Goal: Information Seeking & Learning: Learn about a topic

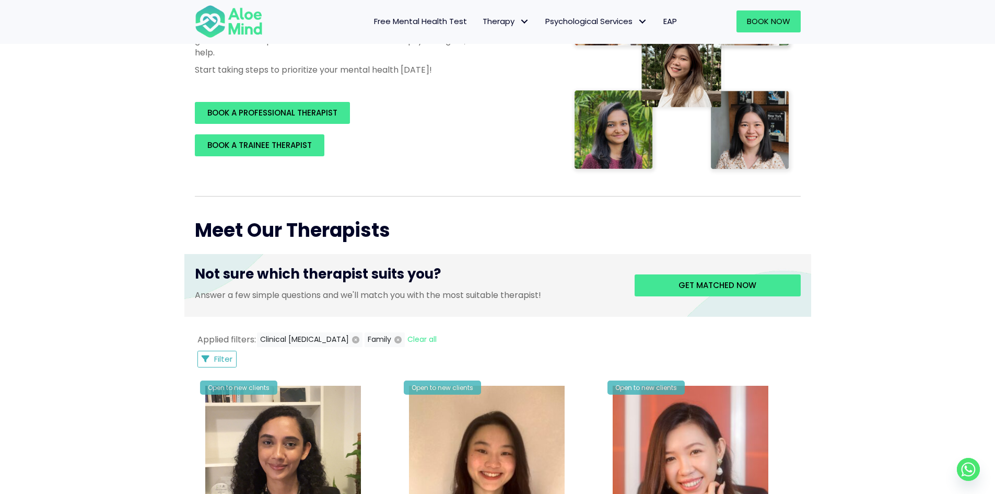
scroll to position [313, 0]
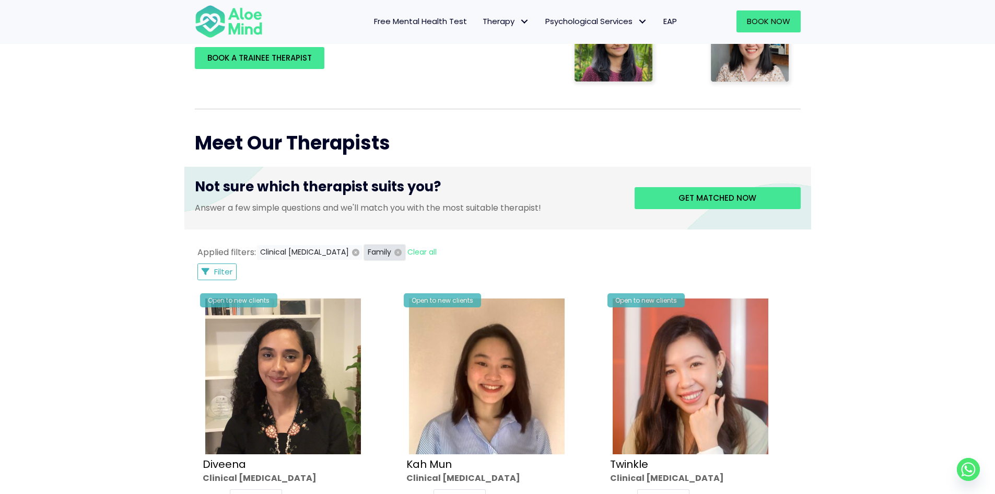
click at [394, 251] on icon "button" at bounding box center [397, 252] width 7 height 7
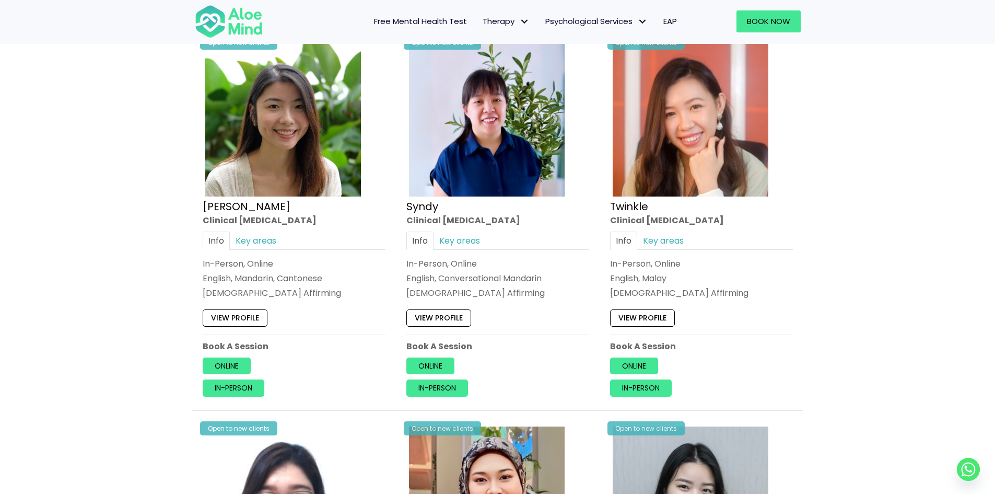
scroll to position [1290, 0]
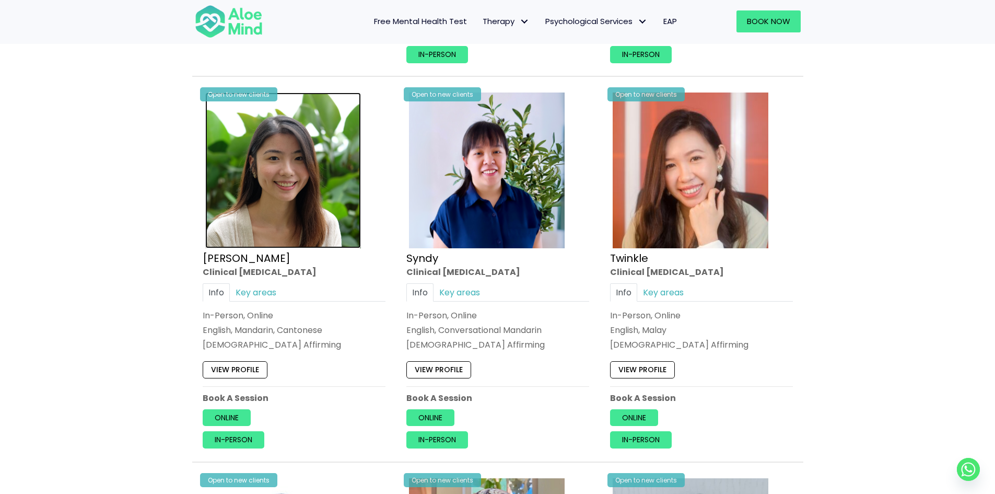
click at [275, 195] on img at bounding box center [283, 170] width 156 height 156
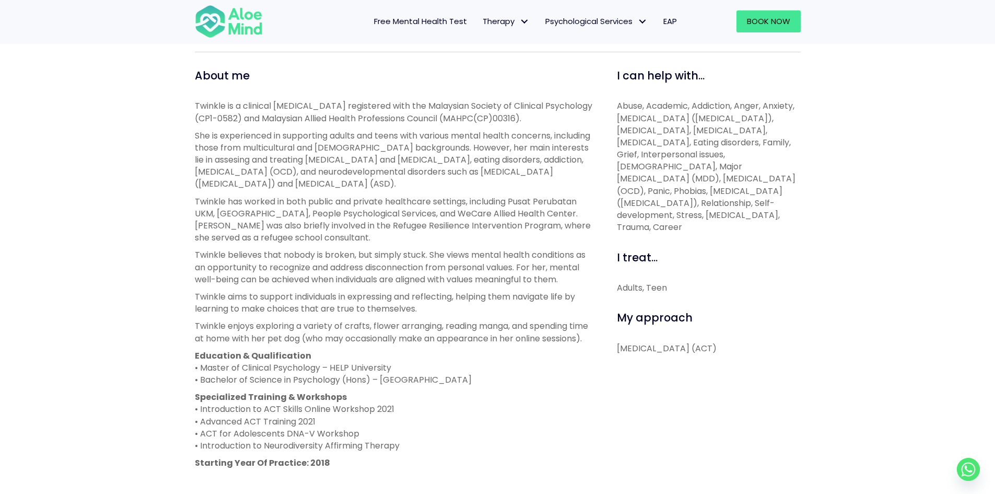
scroll to position [366, 0]
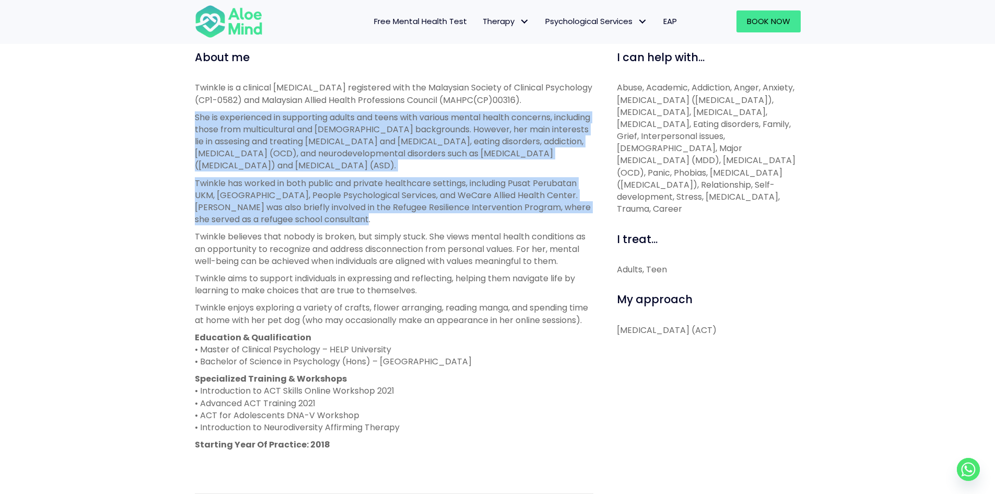
drag, startPoint x: 390, startPoint y: 217, endPoint x: 158, endPoint y: 114, distance: 254.0
click at [158, 114] on div "Twinkle Open to new clients Twinkle Clinical psychologist English, Malay LGBTQ …" at bounding box center [497, 233] width 995 height 882
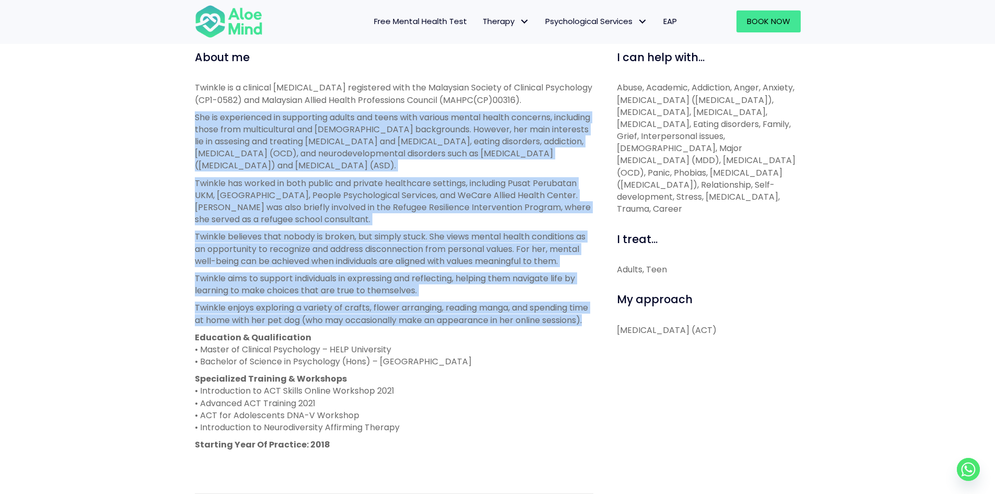
drag, startPoint x: 158, startPoint y: 114, endPoint x: 437, endPoint y: 331, distance: 353.7
click at [437, 331] on div "Twinkle Open to new clients Twinkle Clinical psychologist English, Malay LGBTQ …" at bounding box center [497, 233] width 995 height 882
click at [437, 325] on p "Twinkle enjoys exploring a variety of crafts, flower arranging, reading manga, …" at bounding box center [394, 313] width 399 height 24
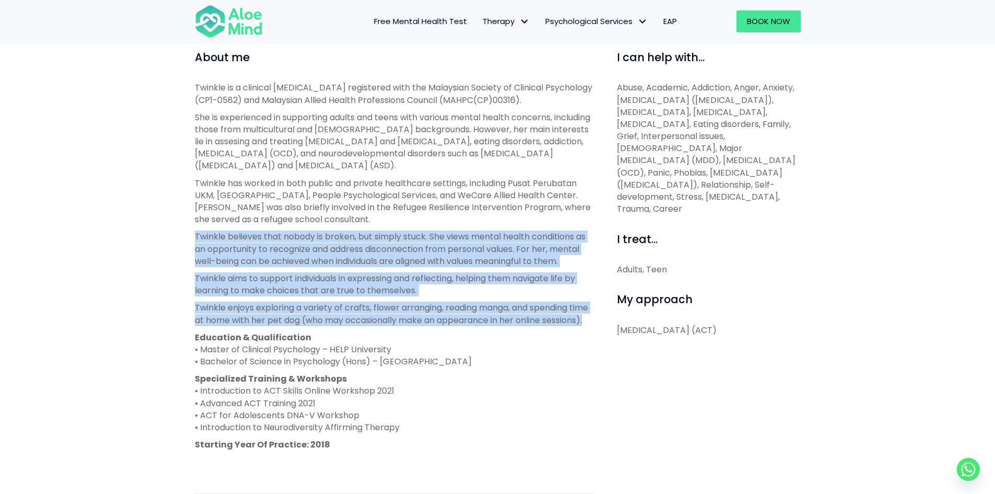
drag, startPoint x: 192, startPoint y: 232, endPoint x: 502, endPoint y: 331, distance: 324.8
click at [502, 331] on div "About me Twinkle is a clinical psychologist registered with the Malaysian Socie…" at bounding box center [394, 335] width 414 height 571
click at [502, 325] on p "Twinkle enjoys exploring a variety of crafts, flower arranging, reading manga, …" at bounding box center [394, 313] width 399 height 24
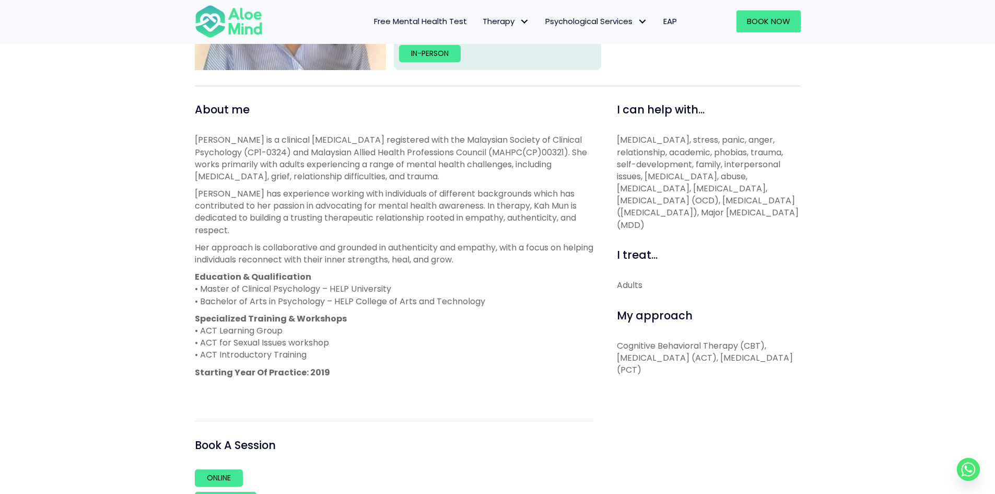
scroll to position [366, 0]
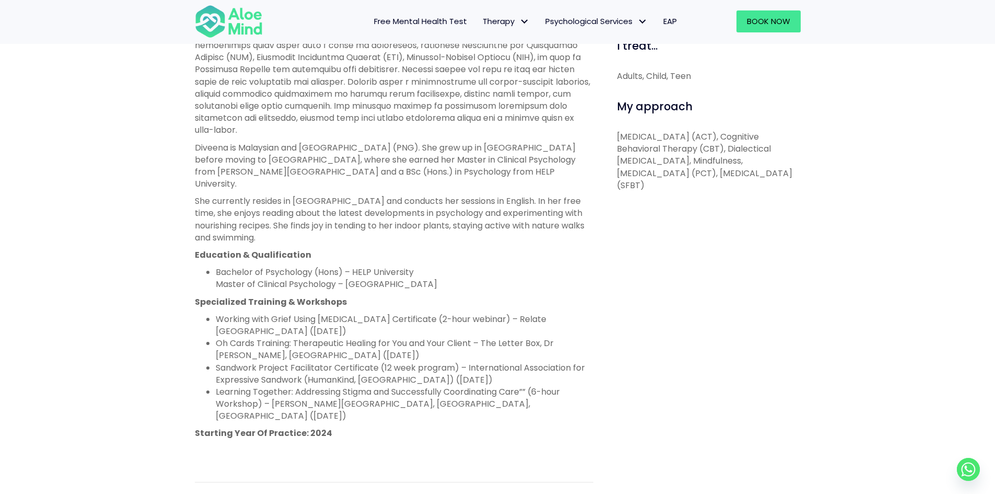
scroll to position [470, 0]
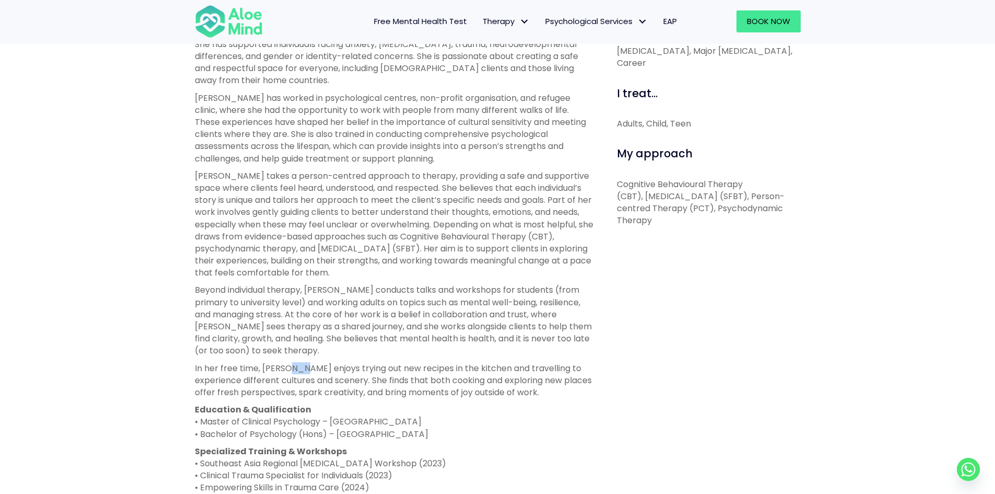
scroll to position [418, 0]
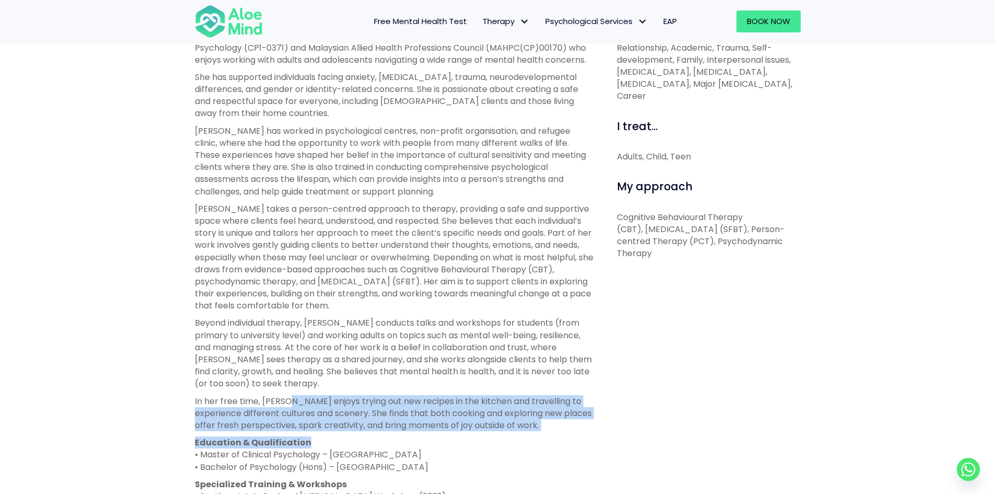
drag, startPoint x: 289, startPoint y: 363, endPoint x: 595, endPoint y: 433, distance: 313.1
click at [595, 433] on div "About me Wei Shan is a clinical psychologist registered with the Malaysian Soci…" at bounding box center [394, 373] width 414 height 753
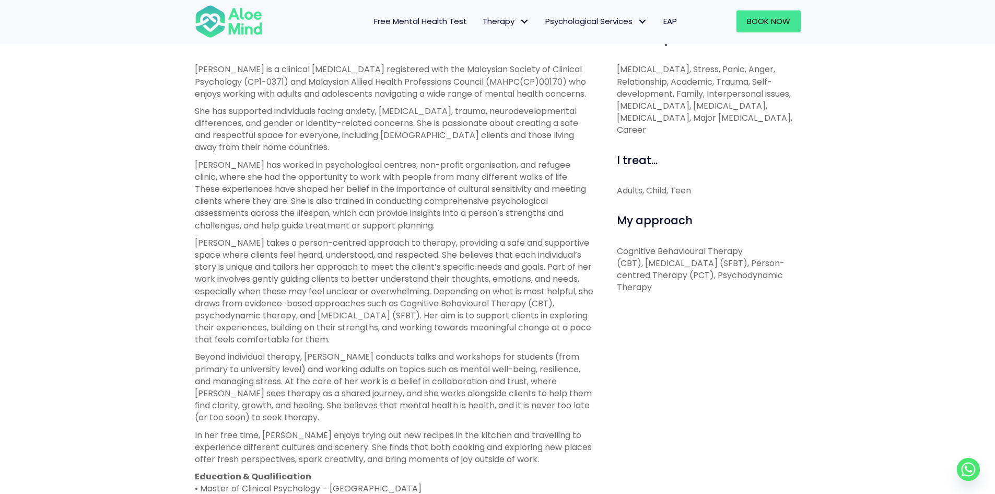
scroll to position [366, 0]
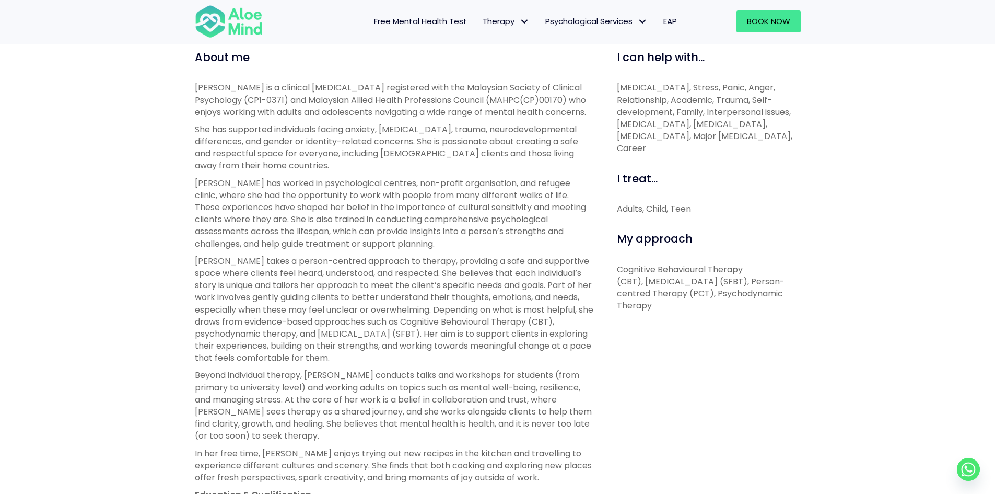
drag, startPoint x: 619, startPoint y: 91, endPoint x: 807, endPoint y: 149, distance: 196.7
click at [807, 149] on div "I can help with... Depression, Anxiety, Stress, Panic, Anger, Relationship, Aca…" at bounding box center [704, 426] width 207 height 753
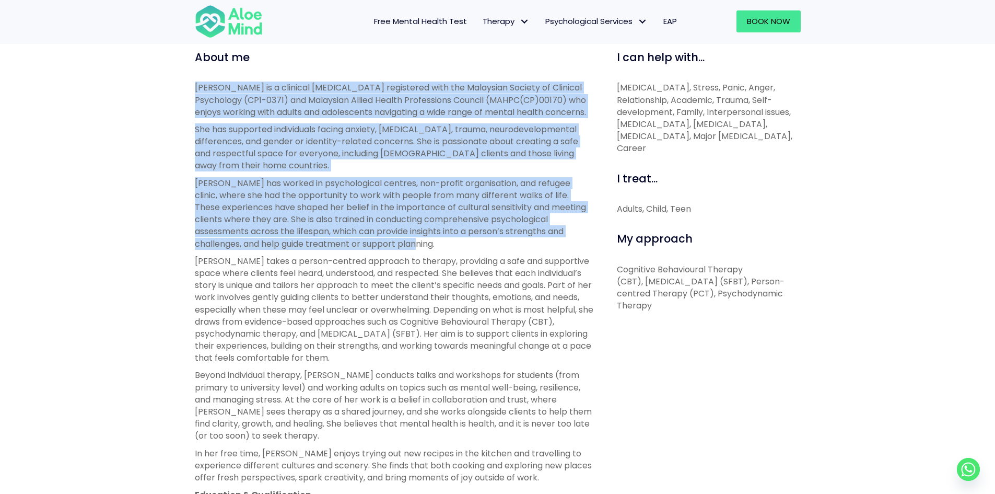
drag, startPoint x: 196, startPoint y: 85, endPoint x: 436, endPoint y: 245, distance: 288.4
click at [436, 245] on div "Wei Shan is a clinical psychologist registered with the Malaysian Society of Cl…" at bounding box center [394, 366] width 399 height 568
click at [436, 245] on p "Wei Shan has worked in psychological centres, non-profit organisation, and refu…" at bounding box center [394, 213] width 399 height 73
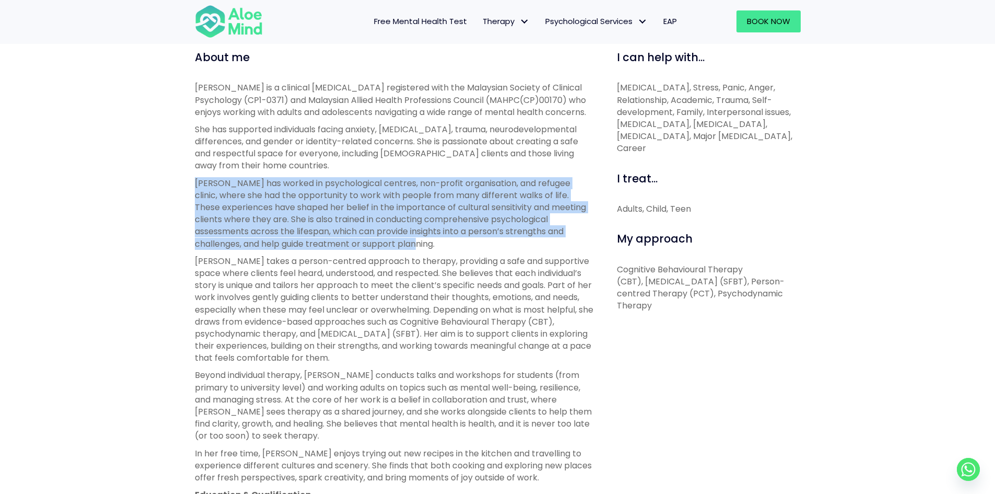
drag, startPoint x: 403, startPoint y: 241, endPoint x: 180, endPoint y: 183, distance: 230.6
click at [180, 183] on div "Wei Shan Open to new clients Wei Shan Clinical psychologist Cantonese, English,…" at bounding box center [497, 324] width 995 height 1064
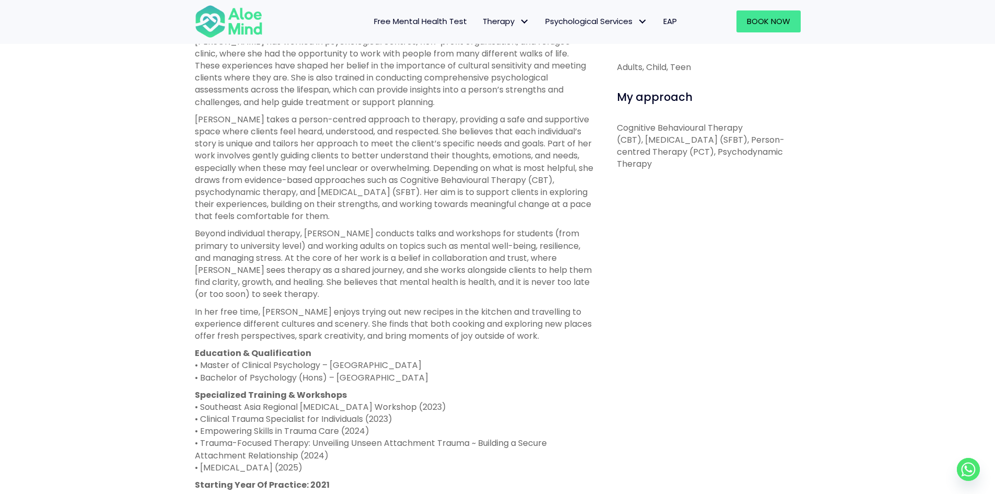
scroll to position [731, 0]
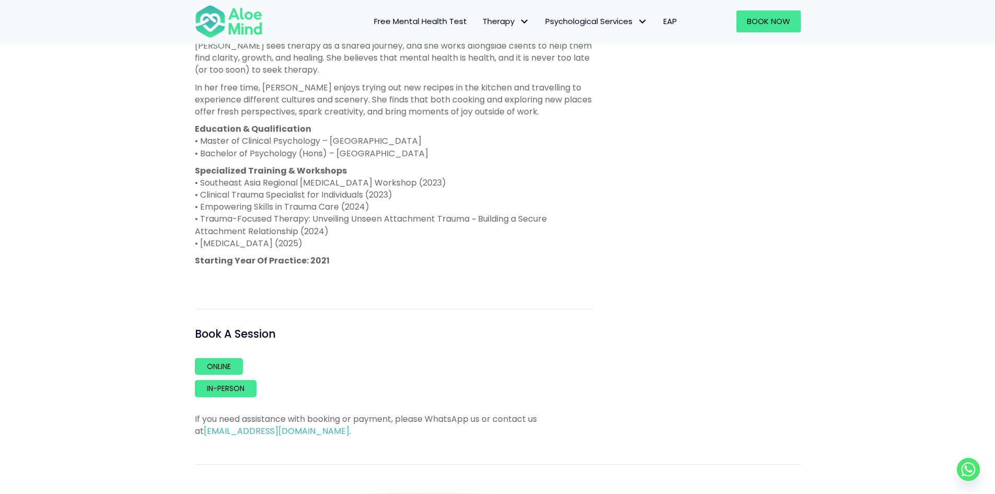
drag, startPoint x: 227, startPoint y: 196, endPoint x: 339, endPoint y: 247, distance: 122.5
click at [339, 247] on div "About me Wei Shan is a clinical psychologist registered with the Malaysian Soci…" at bounding box center [394, 60] width 414 height 753
click at [339, 247] on p "Specialized Training & Workshops • Southeast Asia Regional Psychodynamic Psycho…" at bounding box center [394, 207] width 399 height 85
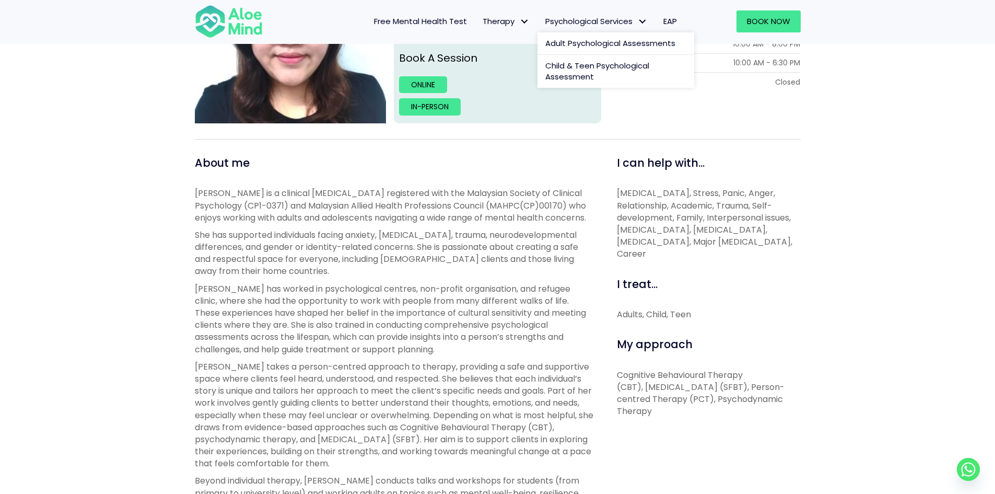
scroll to position [366, 0]
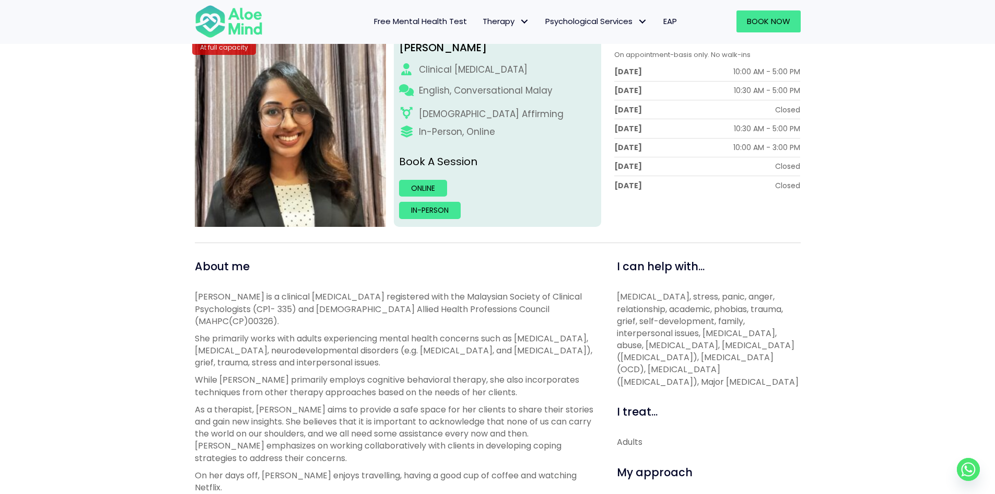
scroll to position [366, 0]
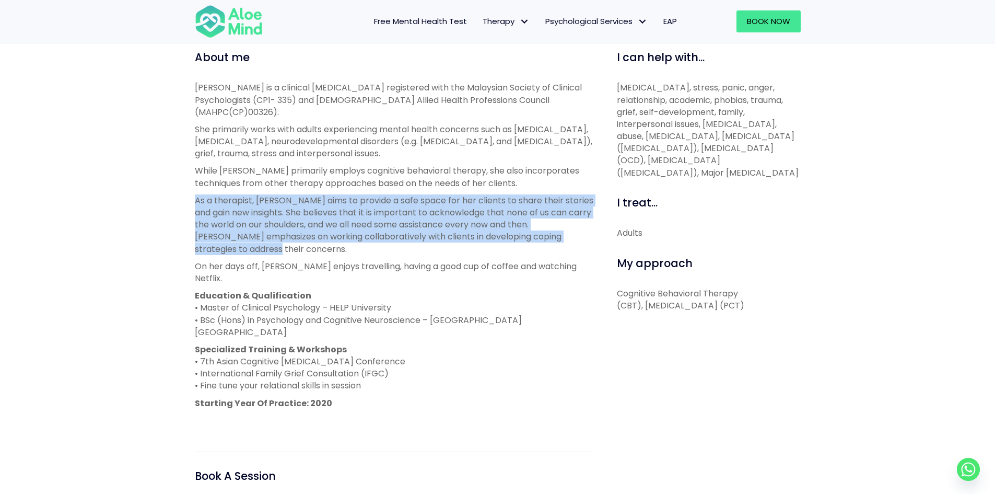
drag, startPoint x: 177, startPoint y: 185, endPoint x: 560, endPoint y: 237, distance: 386.5
click at [560, 237] on div "[PERSON_NAME] At full capacity [PERSON_NAME] Clinical [MEDICAL_DATA] English, C…" at bounding box center [497, 212] width 995 height 841
click at [560, 237] on p "As a therapist, [PERSON_NAME] aims to provide a safe space for her clients to s…" at bounding box center [394, 224] width 399 height 61
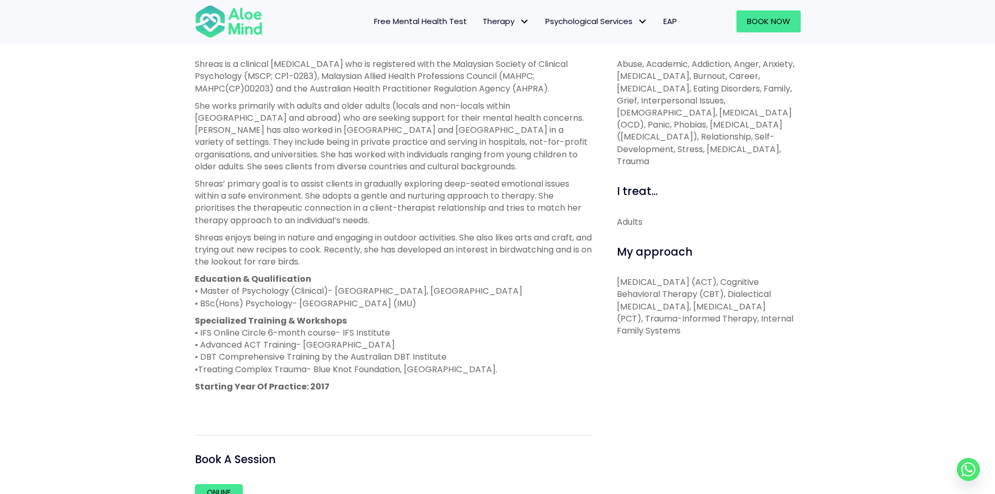
scroll to position [366, 0]
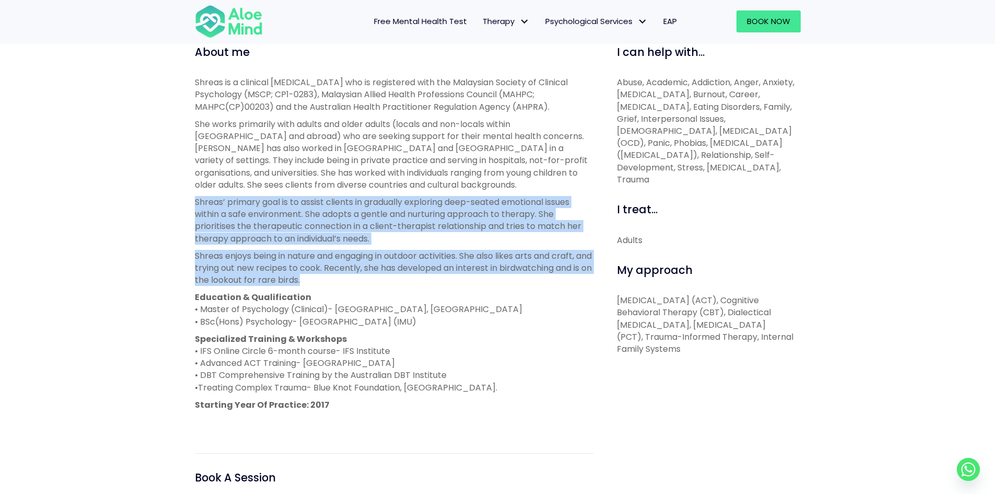
drag, startPoint x: 190, startPoint y: 207, endPoint x: 438, endPoint y: 276, distance: 257.1
click at [438, 276] on div "About me Shreas is a clinical [MEDICAL_DATA] who is registered with the Malaysi…" at bounding box center [394, 301] width 414 height 514
click at [438, 276] on p "Shreas enjoys being in nature and engaging in outdoor activities. She also like…" at bounding box center [394, 268] width 399 height 37
drag, startPoint x: 419, startPoint y: 276, endPoint x: 192, endPoint y: 192, distance: 242.3
click at [192, 192] on div "About me Shreas is a clinical [MEDICAL_DATA] who is registered with the Malaysi…" at bounding box center [394, 301] width 414 height 514
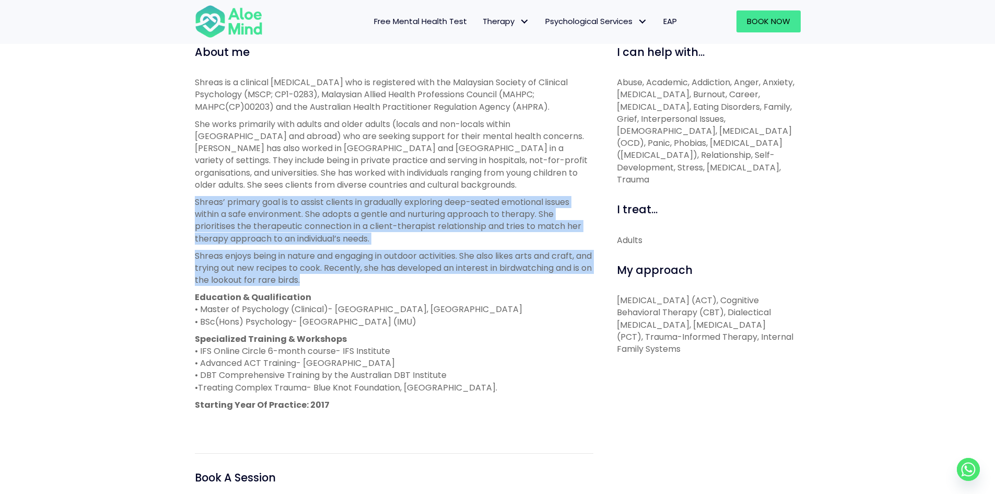
click at [192, 192] on div "About me Shreas is a clinical [MEDICAL_DATA] who is registered with the Malaysi…" at bounding box center [394, 301] width 414 height 514
drag, startPoint x: 192, startPoint y: 192, endPoint x: 374, endPoint y: 281, distance: 202.1
click at [374, 281] on div "About me Shreas is a clinical [MEDICAL_DATA] who is registered with the Malaysi…" at bounding box center [394, 301] width 414 height 514
click at [374, 281] on p "Shreas enjoys being in nature and engaging in outdoor activities. She also like…" at bounding box center [394, 268] width 399 height 37
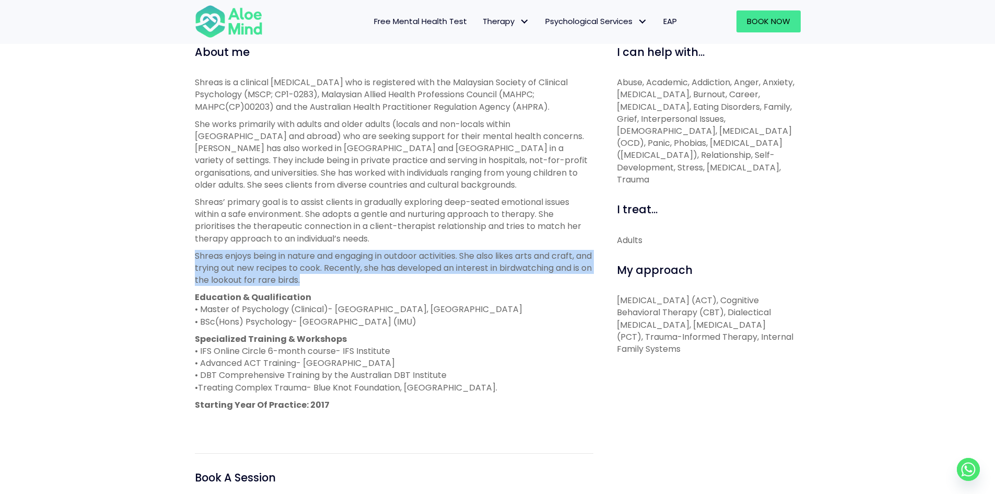
drag, startPoint x: 367, startPoint y: 281, endPoint x: 190, endPoint y: 248, distance: 179.5
click at [190, 248] on div "About me Shreas is a clinical [MEDICAL_DATA] who is registered with the Malaysi…" at bounding box center [394, 301] width 414 height 514
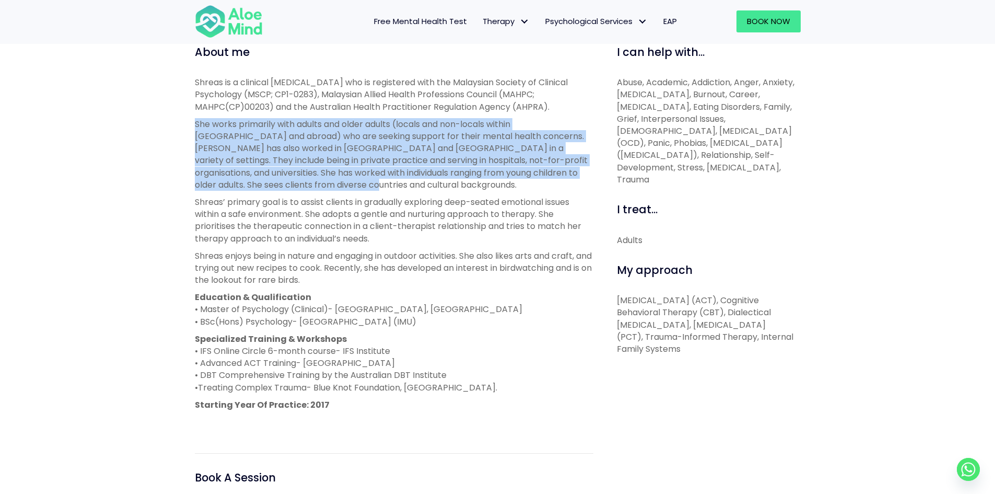
drag, startPoint x: 188, startPoint y: 123, endPoint x: 342, endPoint y: 181, distance: 164.7
click at [342, 181] on div "About me Shreas is a clinical [MEDICAL_DATA] who is registered with the Malaysi…" at bounding box center [394, 301] width 414 height 514
click at [342, 181] on p "She works primarily with adults and older adults (locals and non-locals within …" at bounding box center [394, 154] width 399 height 73
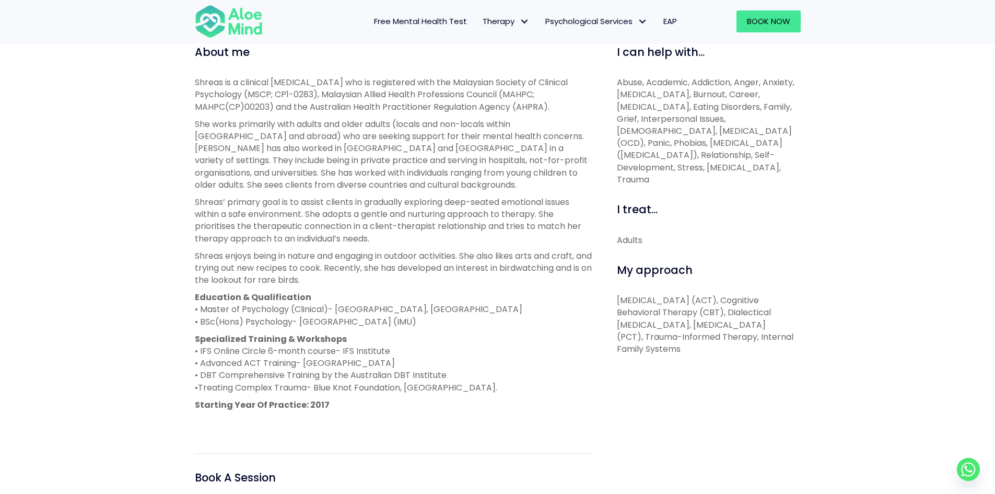
drag, startPoint x: 654, startPoint y: 176, endPoint x: 610, endPoint y: 78, distance: 107.3
click at [610, 78] on div "I can help with... Abuse, Academic, Addiction, Anger, Anxiety, [MEDICAL_DATA], …" at bounding box center [704, 301] width 207 height 514
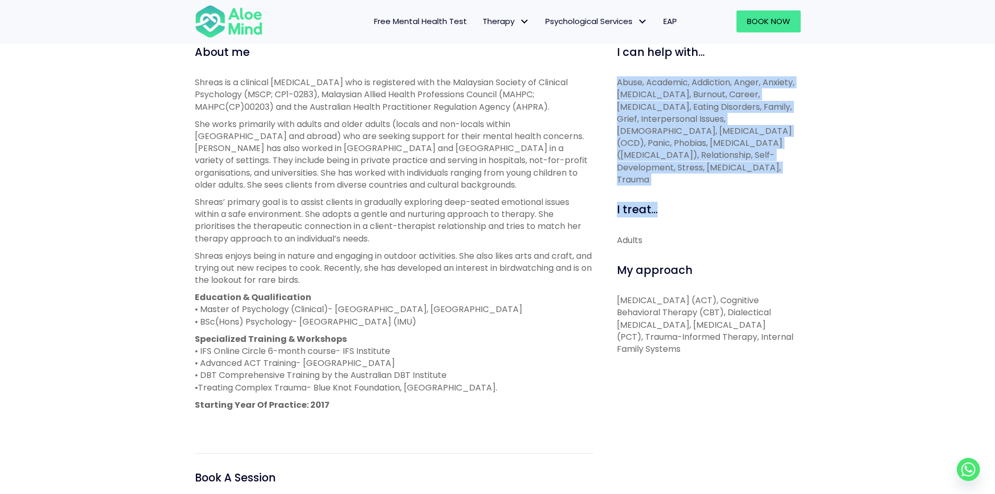
drag, startPoint x: 610, startPoint y: 78, endPoint x: 682, endPoint y: 195, distance: 137.5
click at [682, 195] on div "I can help with... Abuse, Academic, Addiction, Anger, Anxiety, [MEDICAL_DATA], …" at bounding box center [704, 301] width 207 height 514
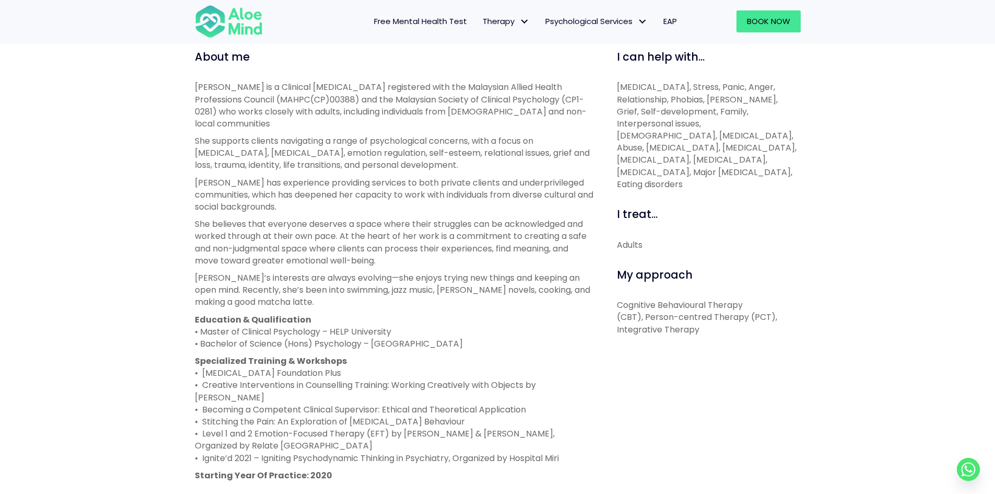
scroll to position [366, 0]
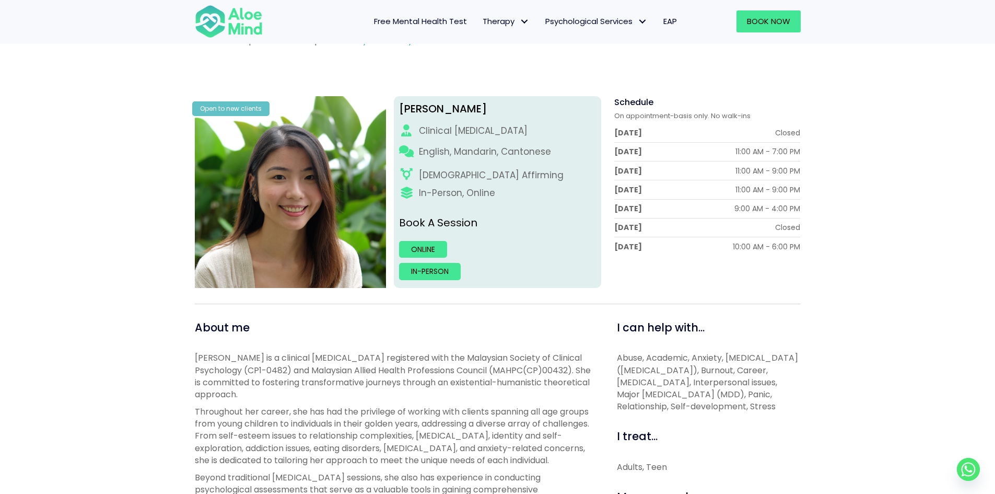
scroll to position [104, 0]
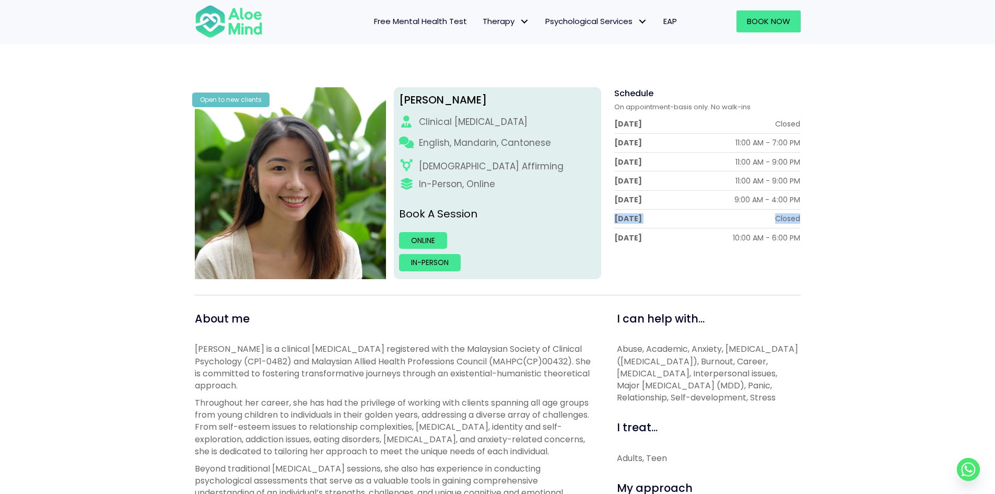
drag, startPoint x: 611, startPoint y: 219, endPoint x: 817, endPoint y: 223, distance: 205.4
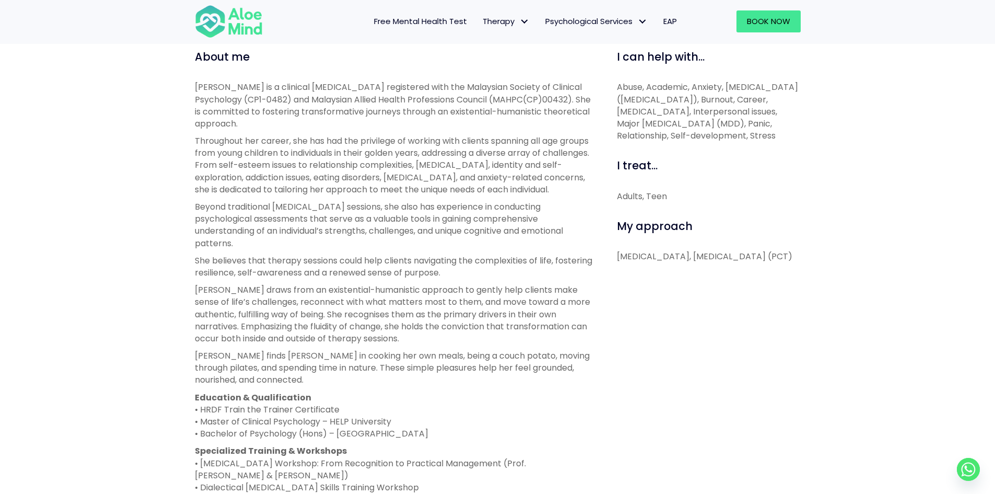
scroll to position [366, 0]
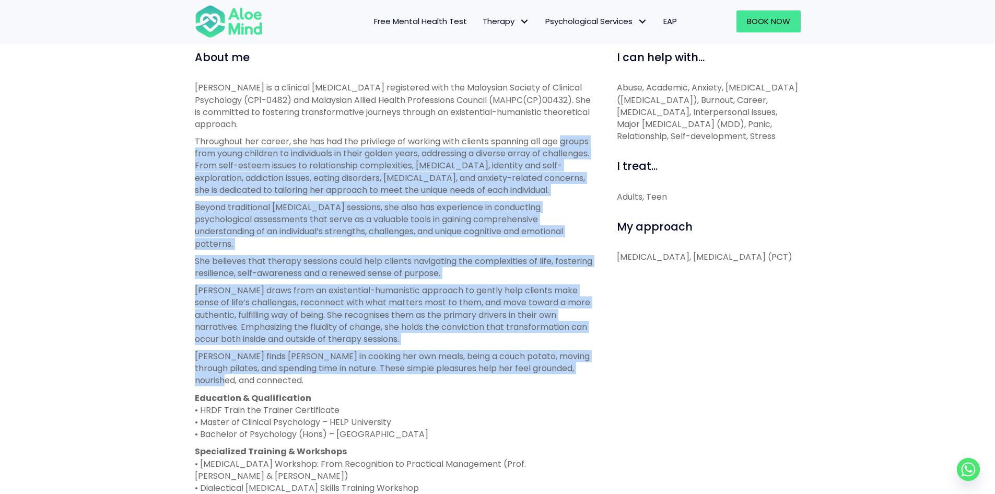
drag, startPoint x: 301, startPoint y: 397, endPoint x: 181, endPoint y: 150, distance: 274.8
click at [181, 150] on div "Peggy Open to new clients Peggy Clinical psychologist English, Mandarin, Canton…" at bounding box center [497, 275] width 995 height 967
